Goal: Information Seeking & Learning: Learn about a topic

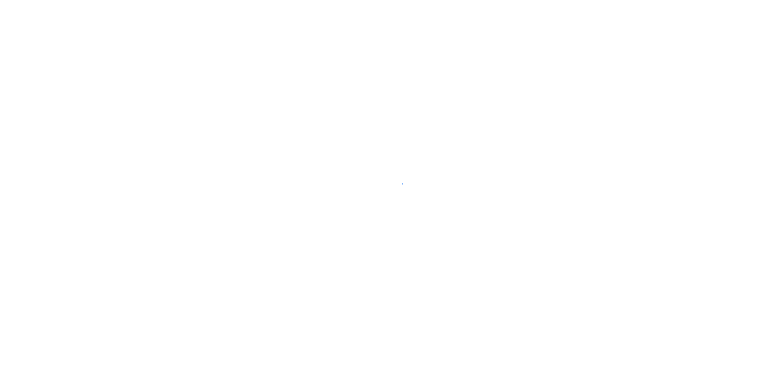
click at [152, 255] on div at bounding box center [391, 188] width 782 height 376
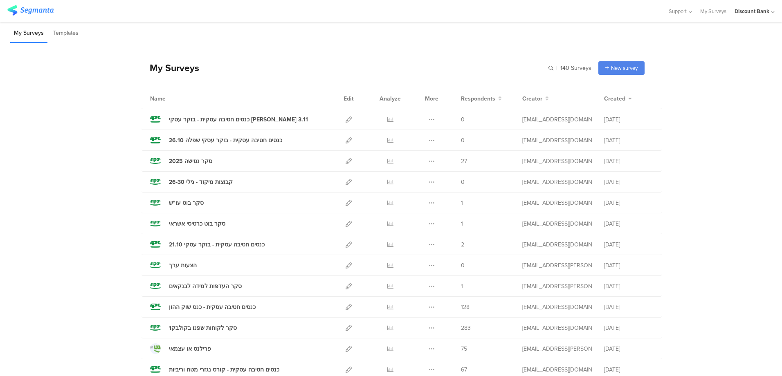
click at [388, 160] on icon at bounding box center [391, 161] width 6 height 6
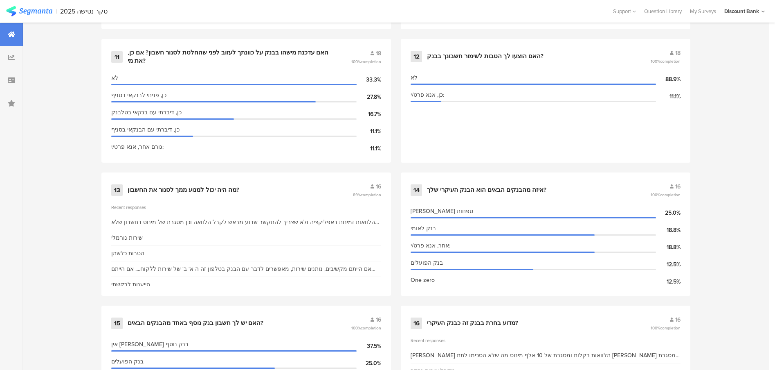
scroll to position [1022, 0]
click at [328, 264] on div "אם הייתם מקשיבים, נותנים שירות, מאפשרים לדבר עם הבנק בטלפון זה ה א' ב' של שירות…" at bounding box center [246, 268] width 270 height 9
click at [304, 185] on div "מה היה יכול למנוע ממך לסגור את החשבון?" at bounding box center [239, 189] width 223 height 8
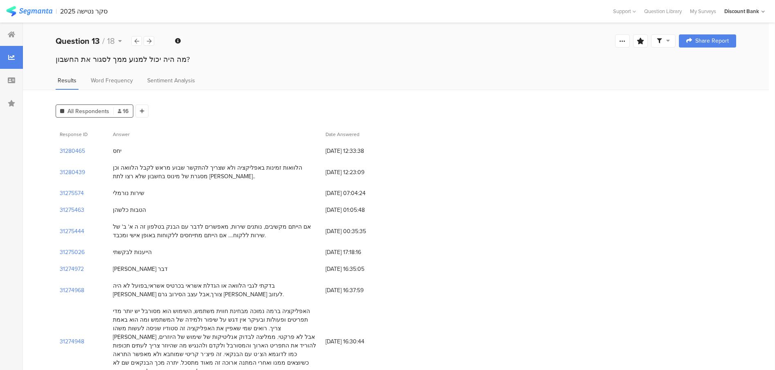
scroll to position [82, 0]
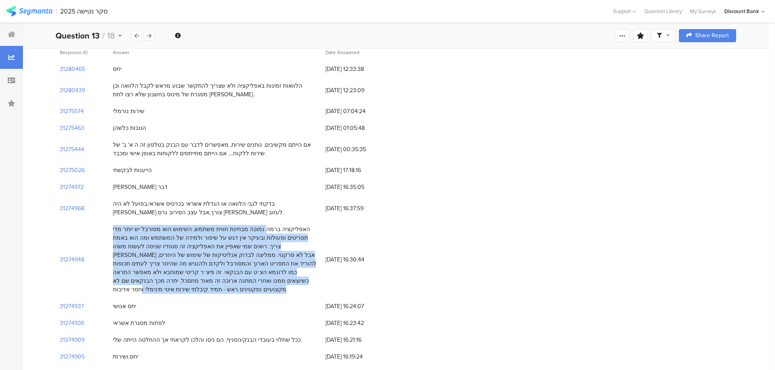
drag, startPoint x: 289, startPoint y: 221, endPoint x: 126, endPoint y: 275, distance: 172.0
click at [126, 275] on div "האפליקציה ברמה נמוכה מבחינת חווית משתמש, השימוש הוא מסורבל יש יותר מדי תפריטים …" at bounding box center [215, 259] width 205 height 69
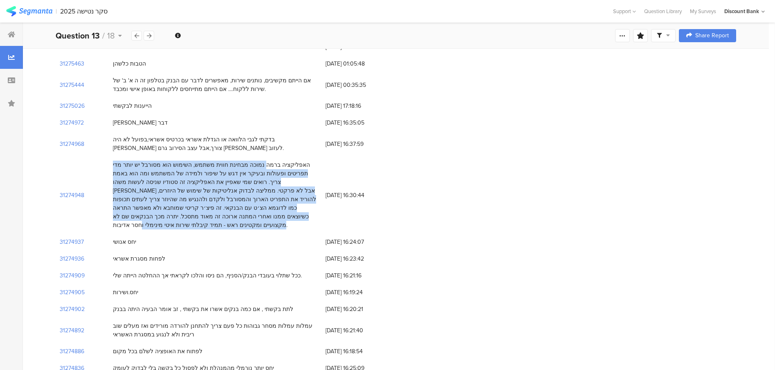
scroll to position [139, 0]
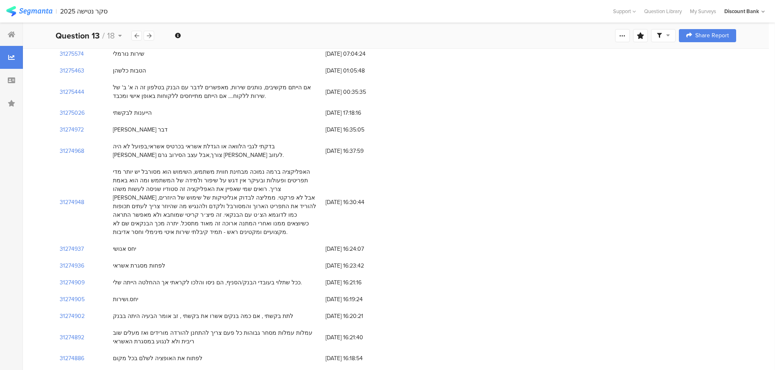
click at [74, 13] on div "2025 סקר נטישה" at bounding box center [83, 11] width 47 height 8
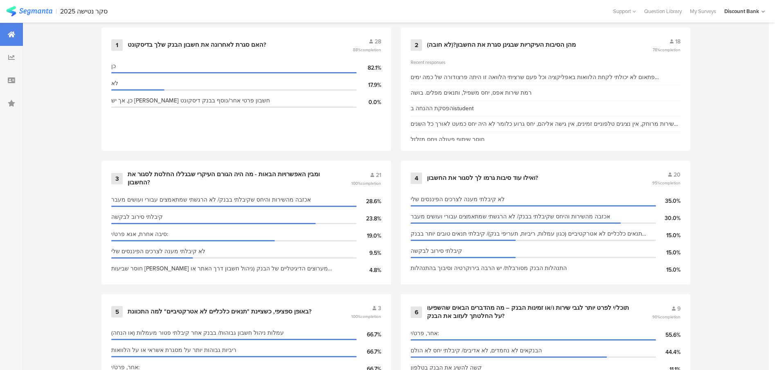
scroll to position [368, 0]
